Goal: Obtain resource: Obtain resource

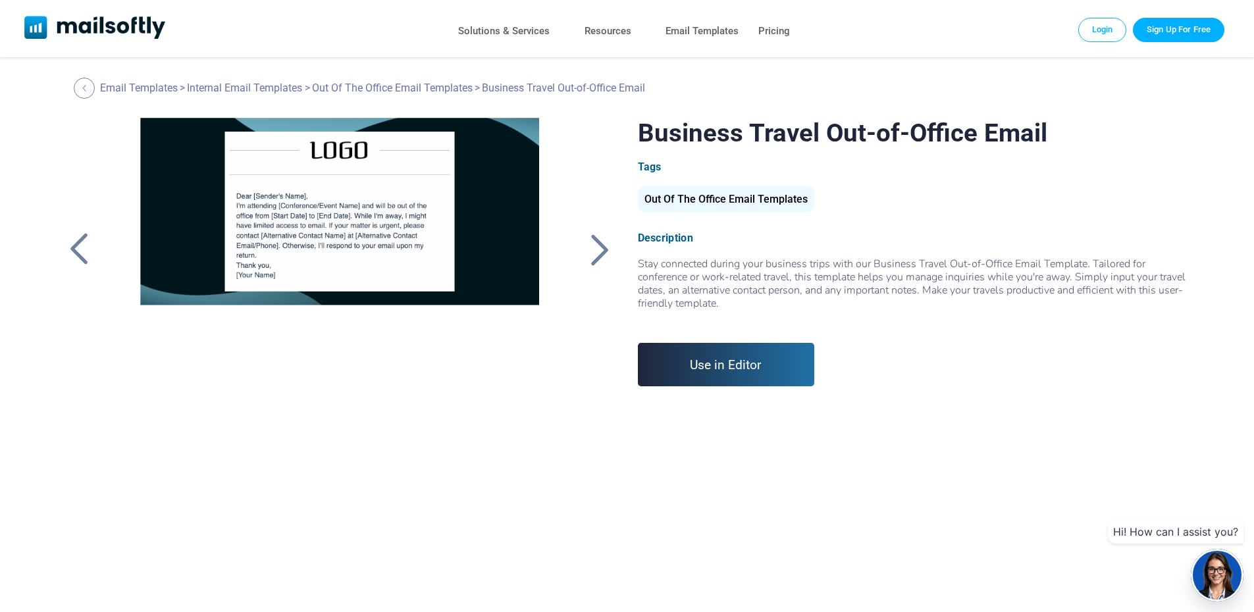
click at [722, 194] on div "Out Of The Office Email Templates" at bounding box center [726, 199] width 176 height 26
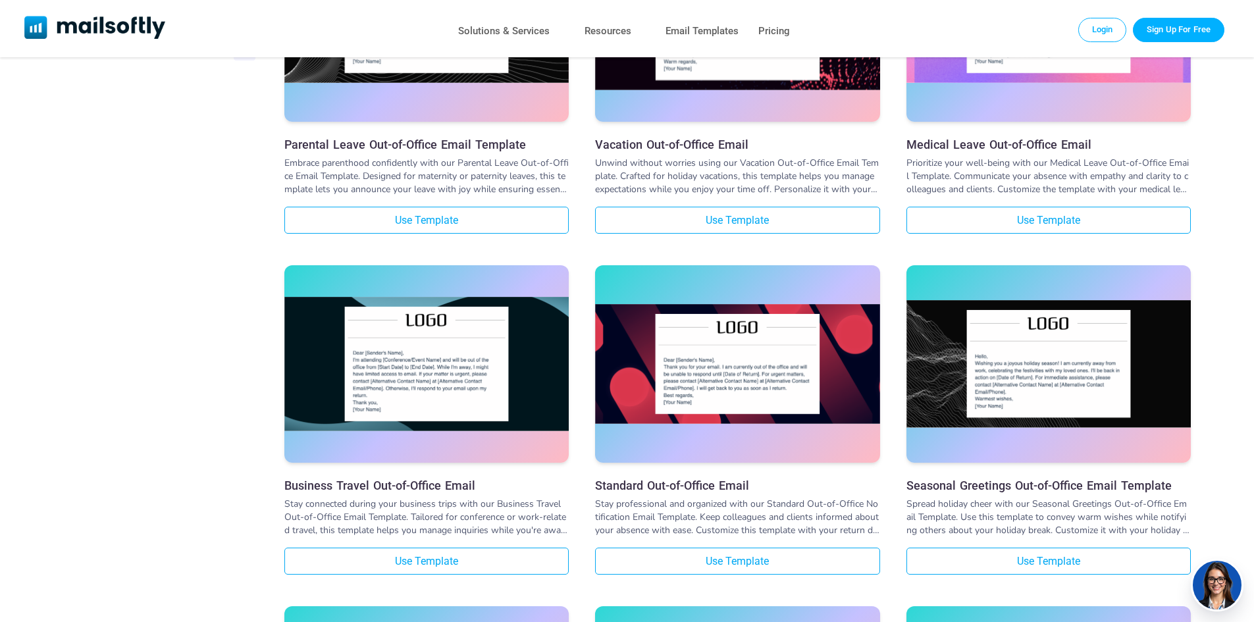
scroll to position [592, 0]
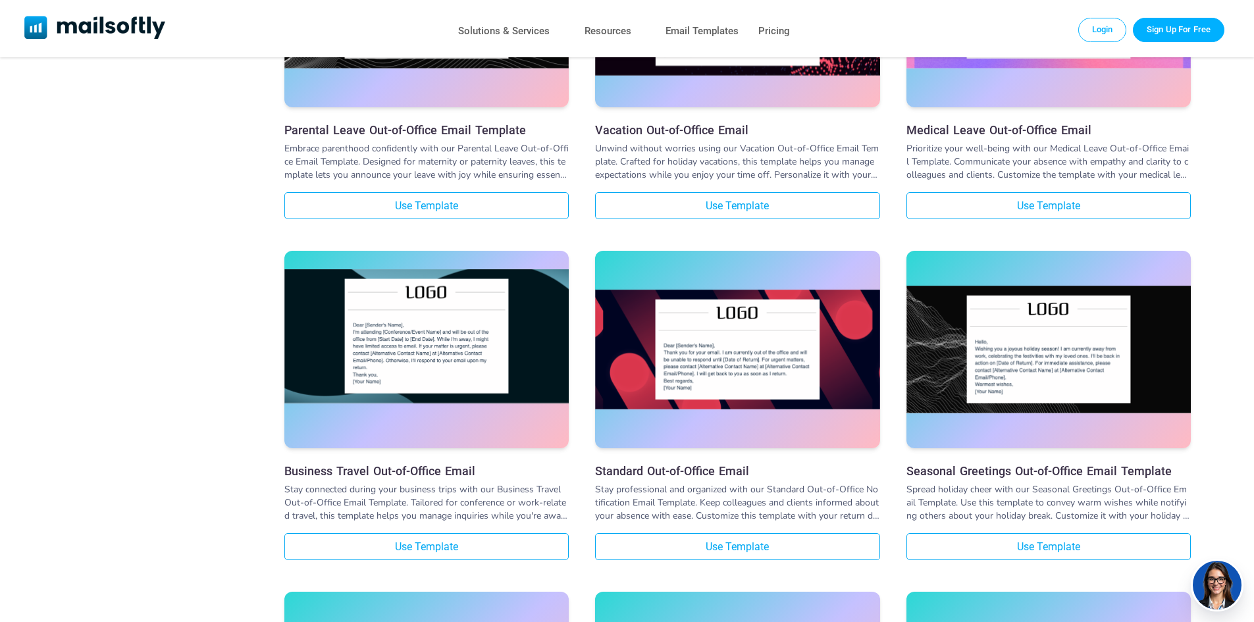
click at [410, 355] on img at bounding box center [426, 336] width 284 height 134
